Goal: Information Seeking & Learning: Find specific fact

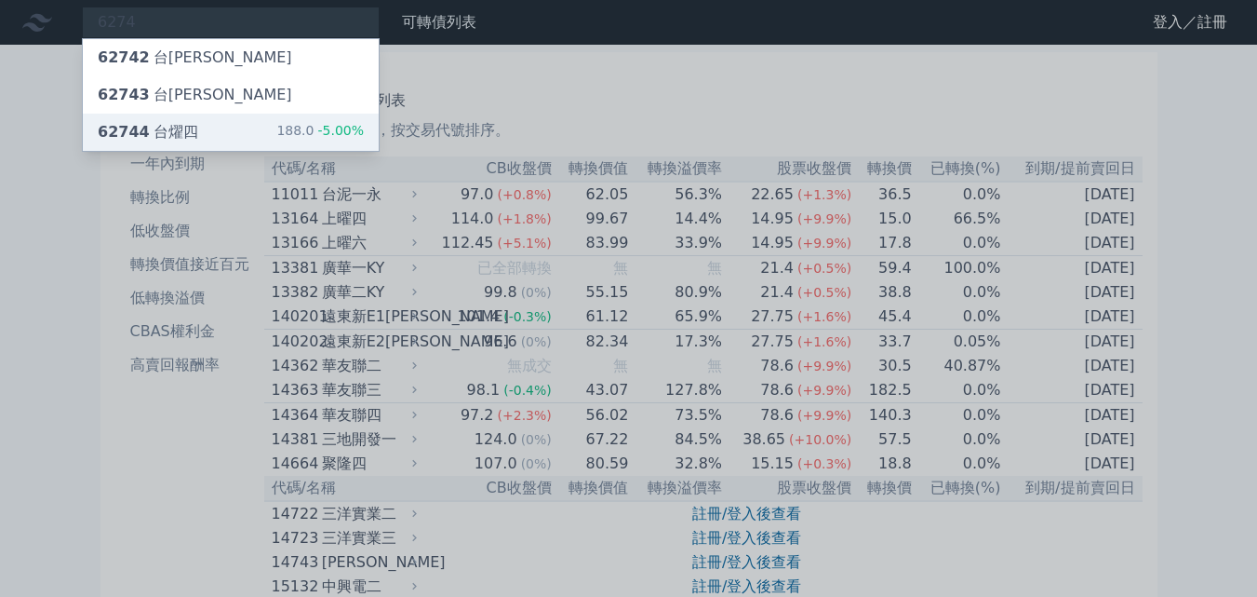
type input "6274"
click at [228, 129] on div "62744 台燿四 188.0 -5.00%" at bounding box center [231, 132] width 296 height 37
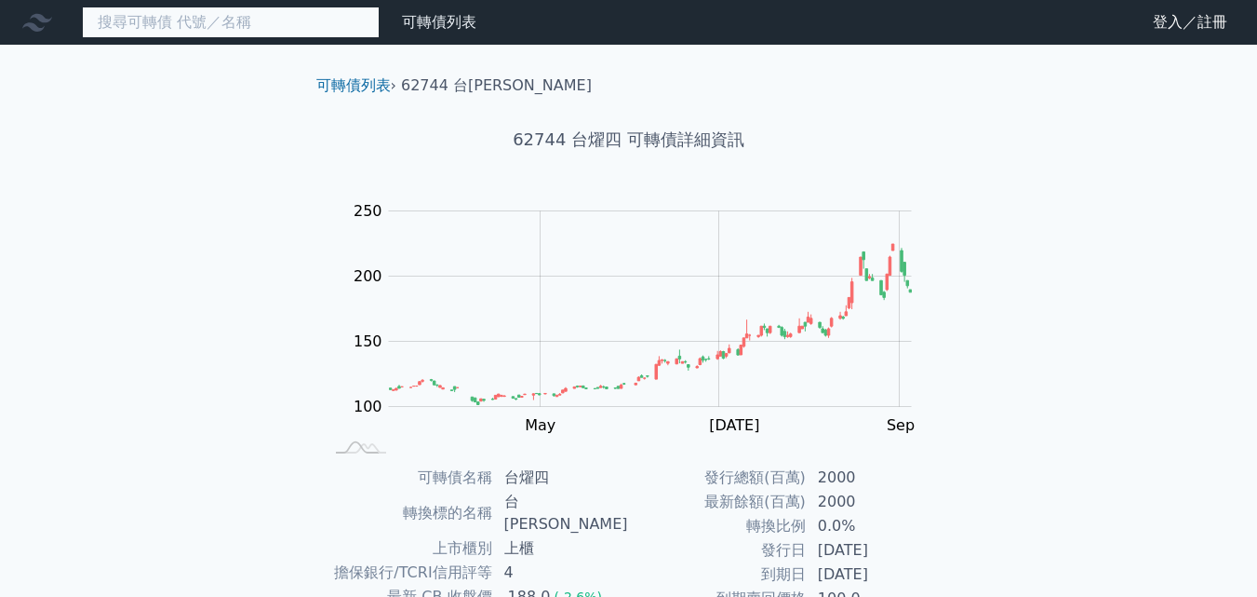
click at [374, 18] on input at bounding box center [231, 23] width 298 height 32
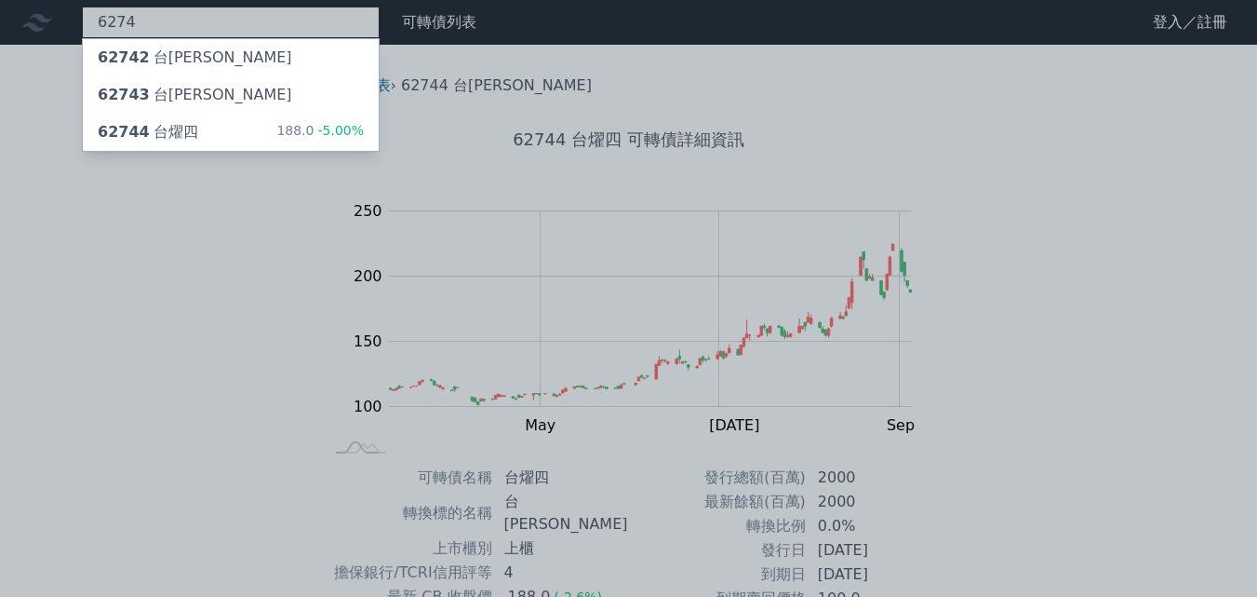
type input "6274"
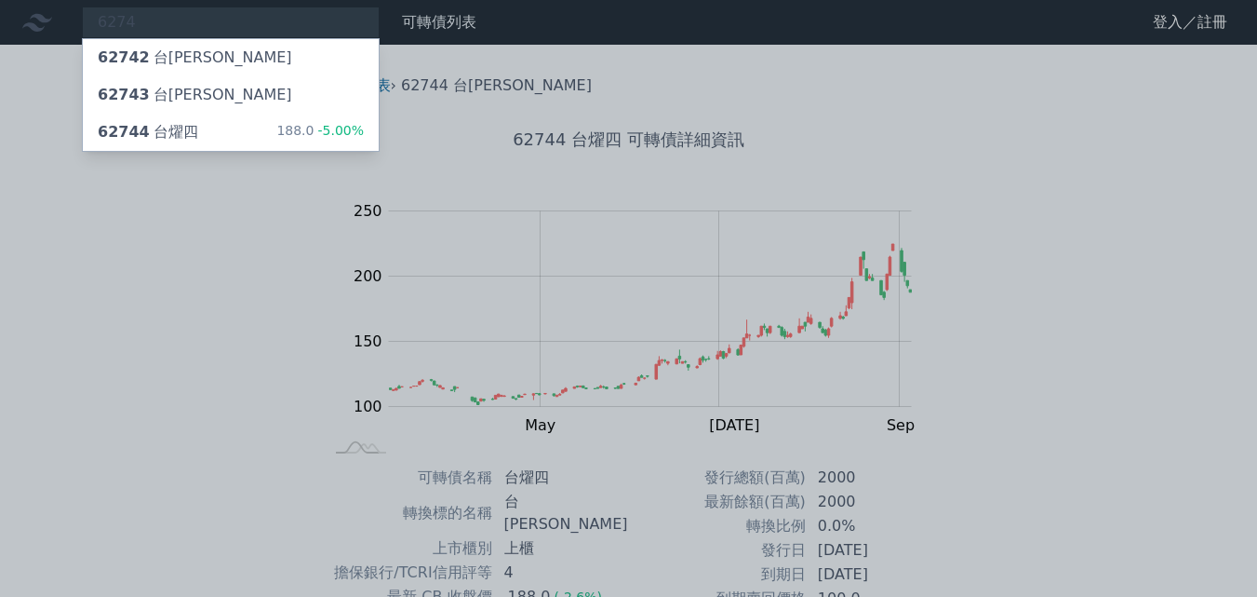
click at [107, 347] on div at bounding box center [628, 298] width 1257 height 597
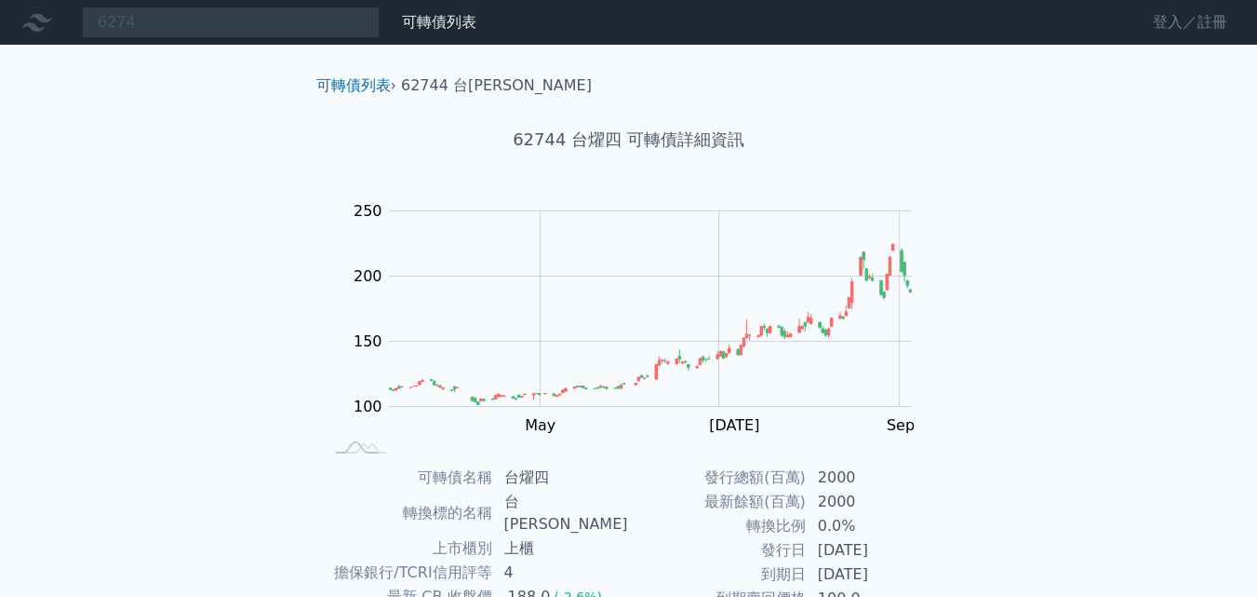
click at [1172, 26] on link "登入／註冊" at bounding box center [1190, 22] width 104 height 30
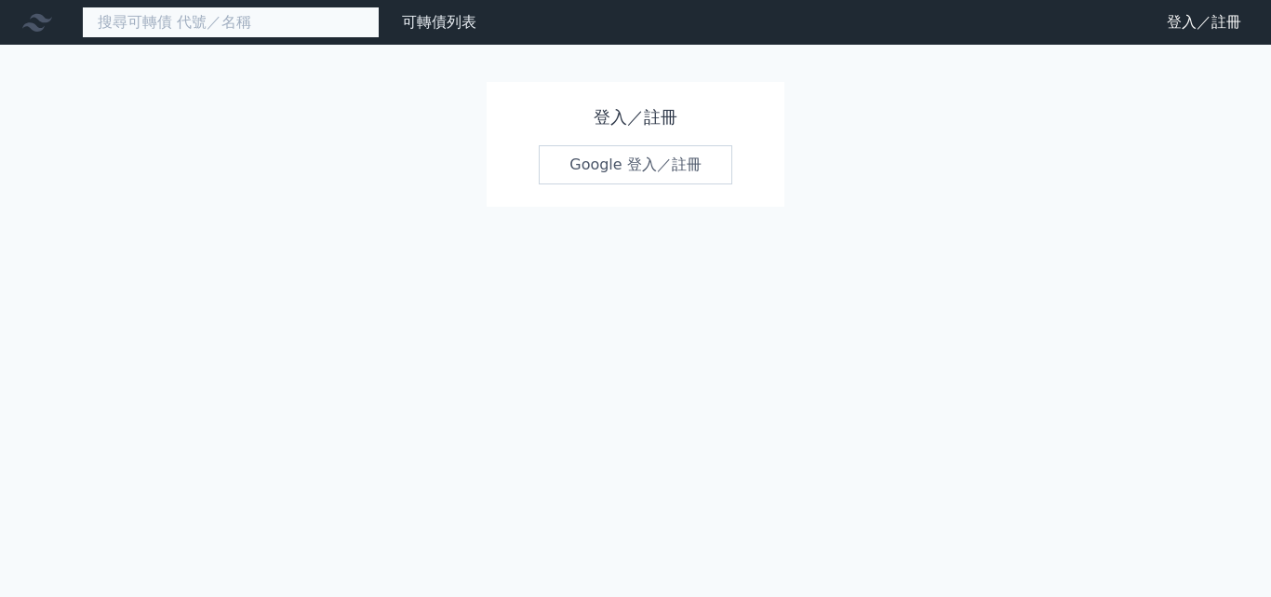
click at [180, 22] on input at bounding box center [231, 23] width 298 height 32
click at [211, 25] on input at bounding box center [231, 23] width 298 height 32
click at [208, 30] on input at bounding box center [231, 23] width 298 height 32
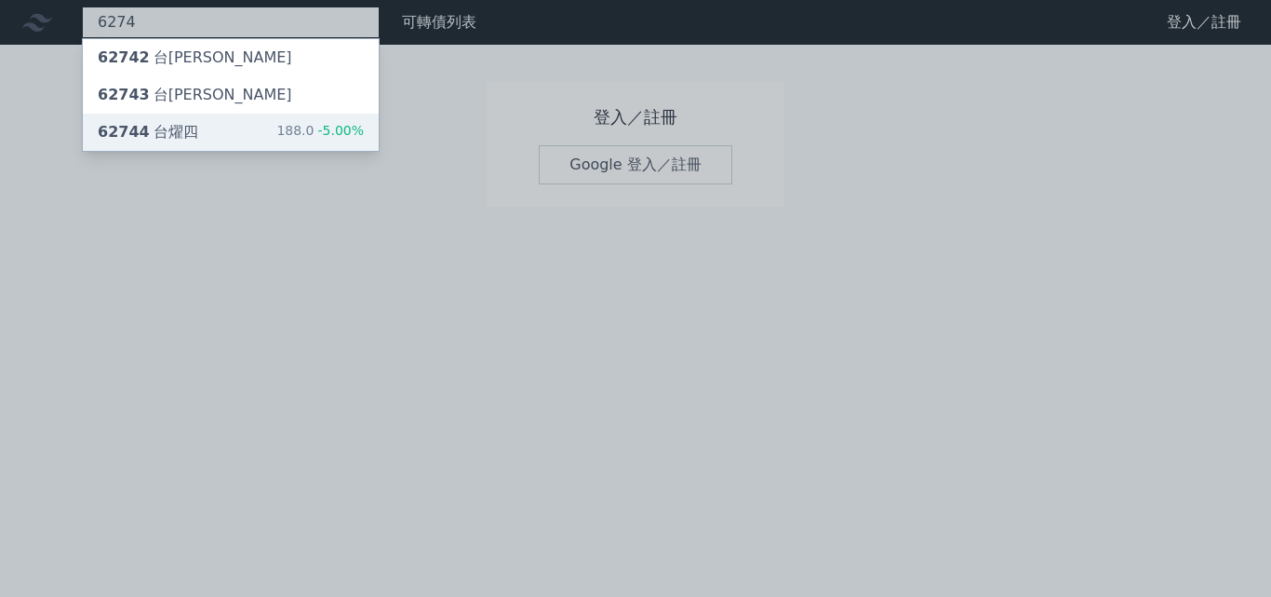
type input "6274"
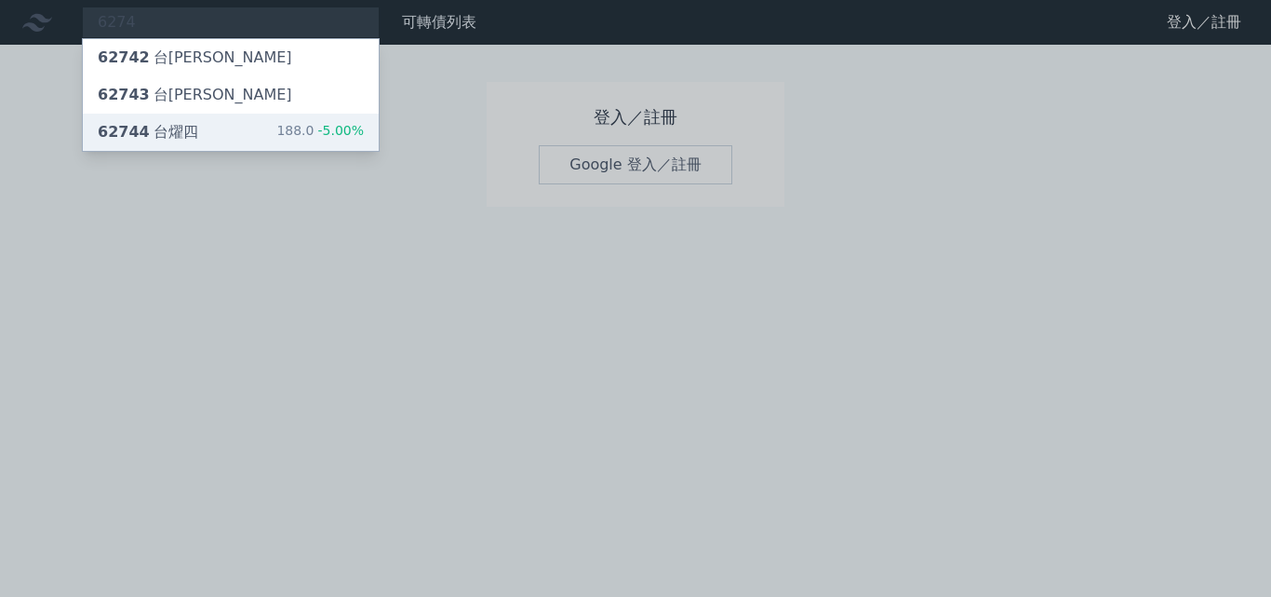
click at [203, 137] on div "62744 台燿四 188.0 -5.00%" at bounding box center [231, 132] width 296 height 37
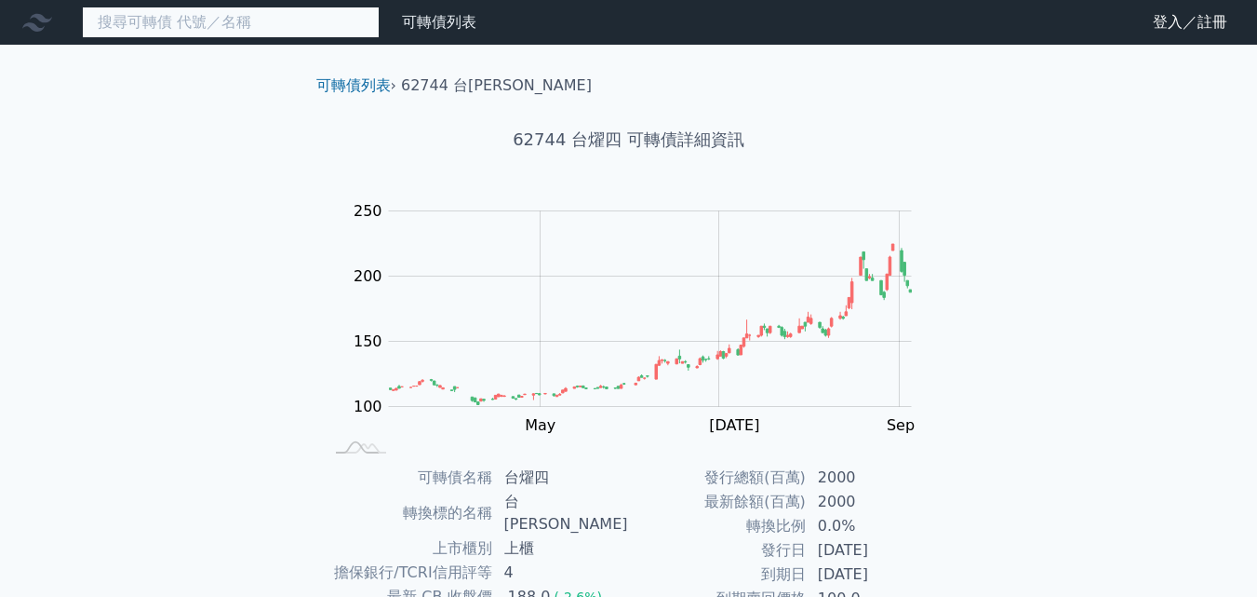
click at [195, 25] on input at bounding box center [231, 23] width 298 height 32
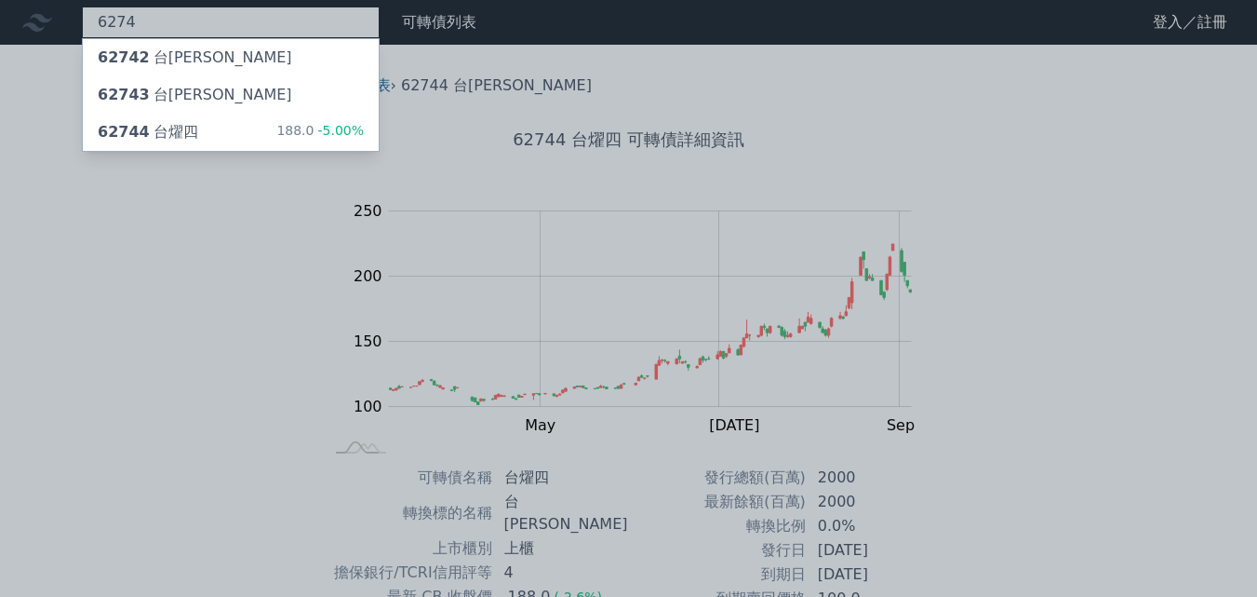
type input "6274"
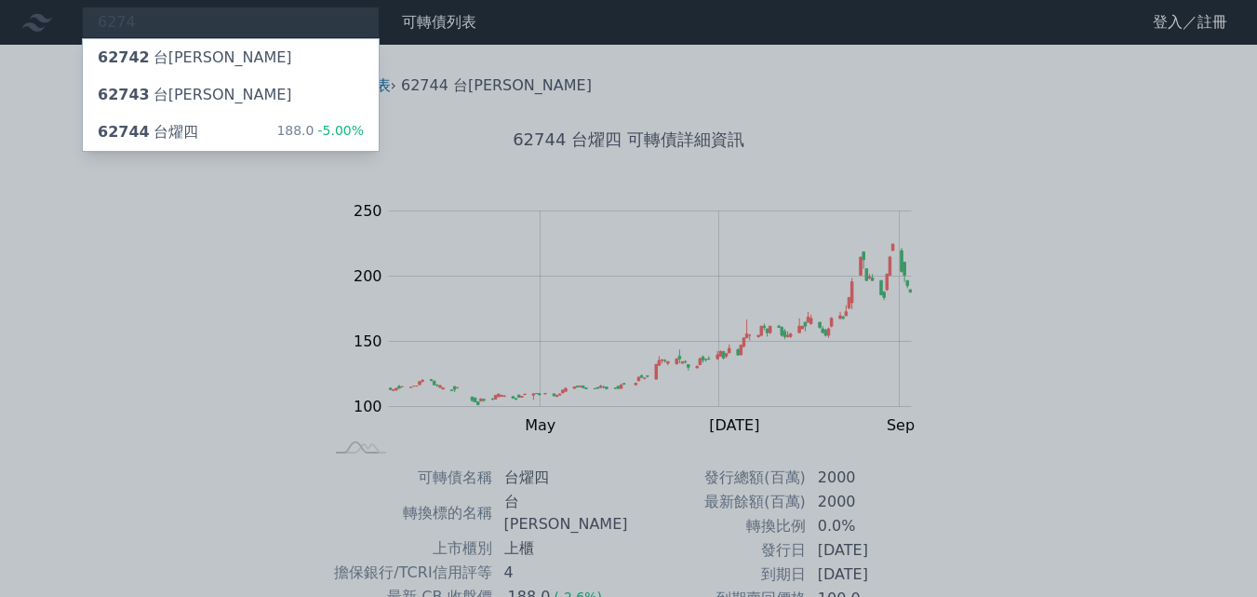
click at [146, 379] on div at bounding box center [628, 298] width 1257 height 597
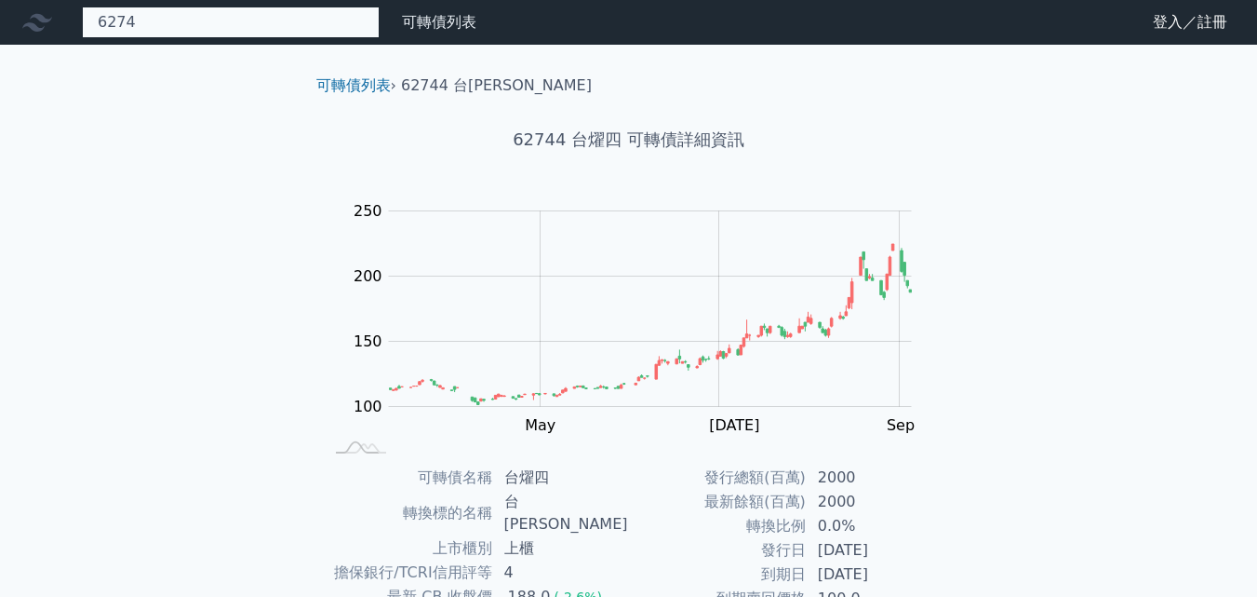
click at [158, 12] on div "6274 62742 台燿二 62743 台燿三 62744 台燿四 188.0 -5.00%" at bounding box center [231, 23] width 298 height 32
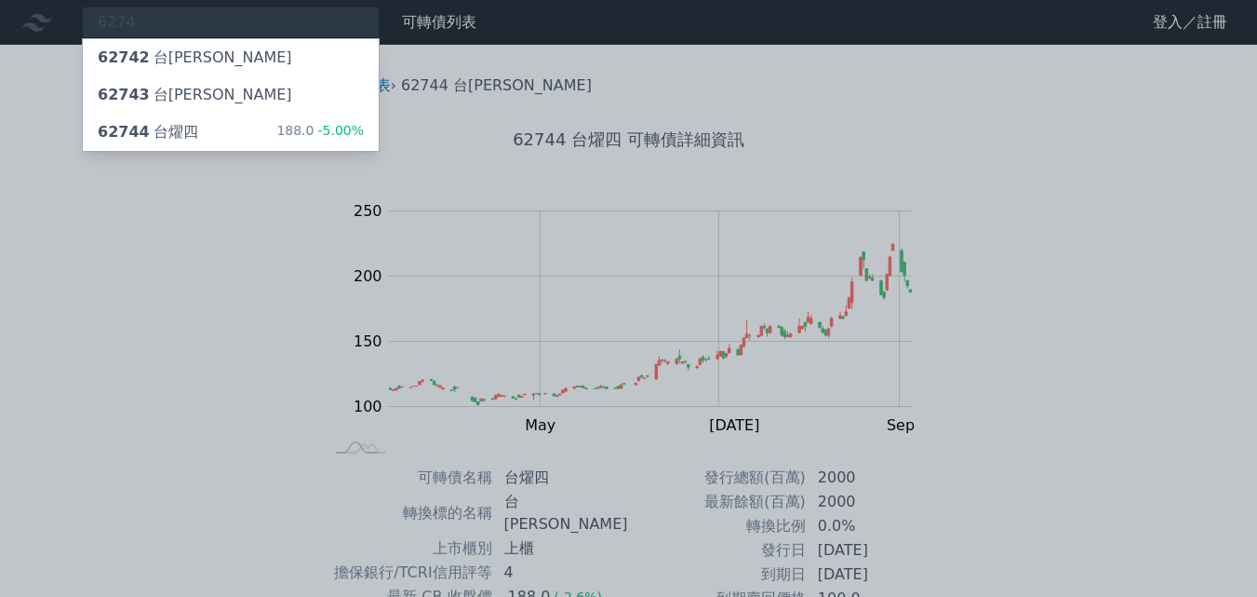
click at [177, 204] on div at bounding box center [628, 298] width 1257 height 597
